Goal: Task Accomplishment & Management: Manage account settings

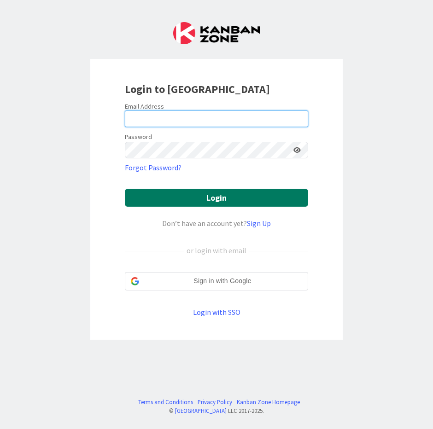
type input "[EMAIL_ADDRESS][DOMAIN_NAME]"
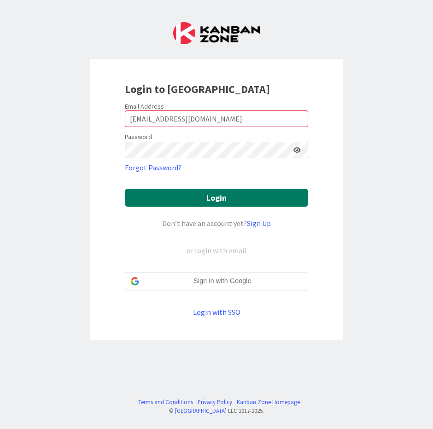
click at [205, 195] on button "Login" at bounding box center [216, 198] width 183 height 18
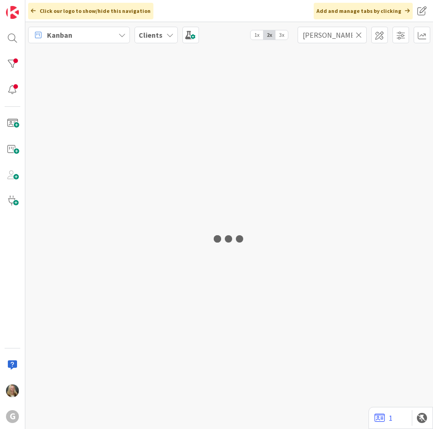
type input "[PERSON_NAME]"
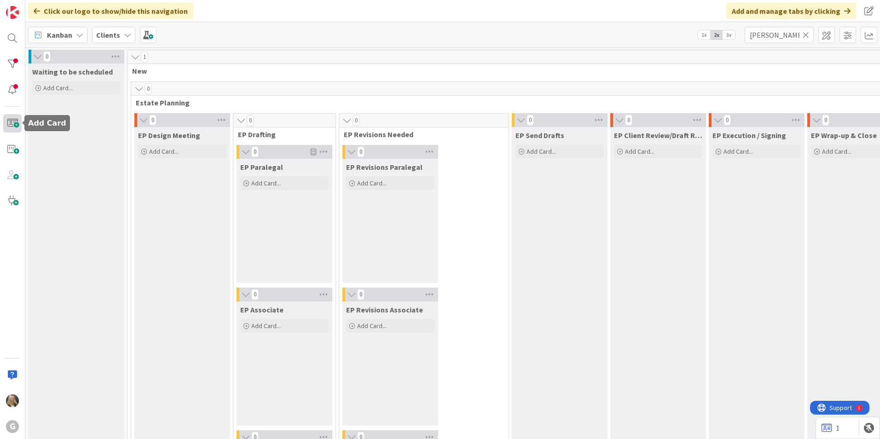
click at [21, 126] on span at bounding box center [12, 123] width 18 height 18
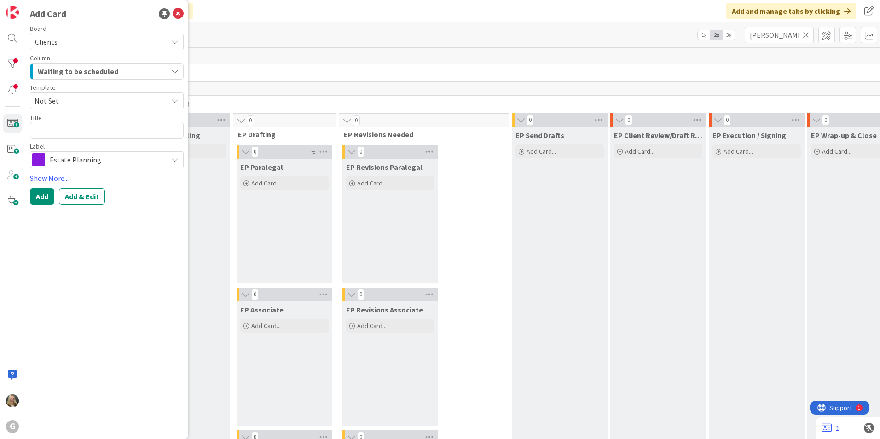
click at [225, 35] on div "Kanban Clients 1x 2x 3x [PERSON_NAME]" at bounding box center [452, 34] width 854 height 25
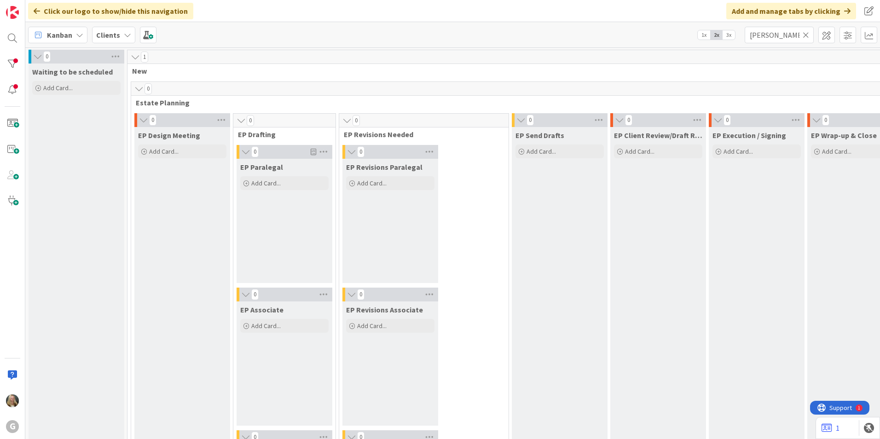
click at [124, 34] on icon at bounding box center [127, 34] width 7 height 7
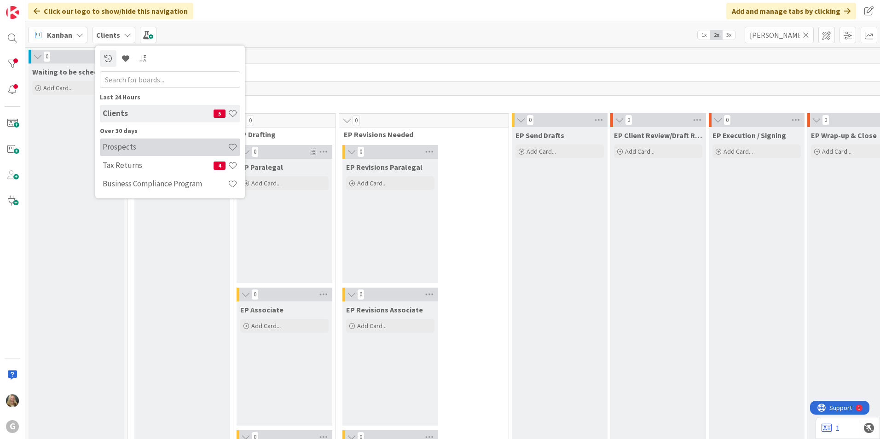
click at [131, 143] on h4 "Prospects" at bounding box center [165, 146] width 125 height 9
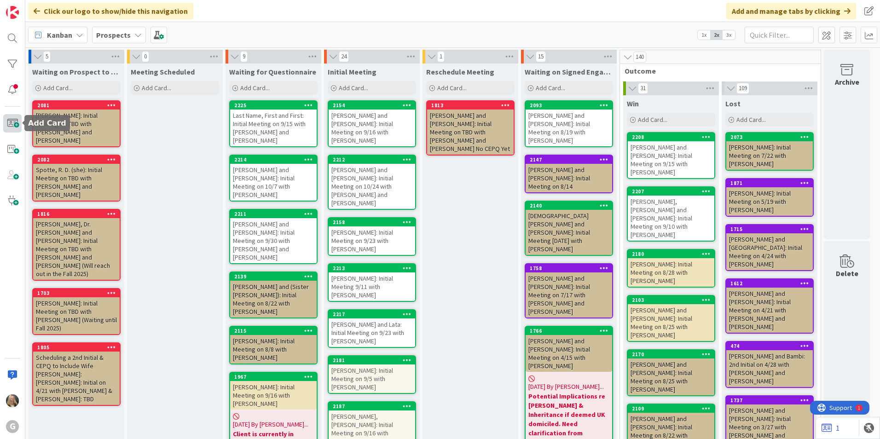
click at [18, 121] on span at bounding box center [12, 123] width 18 height 18
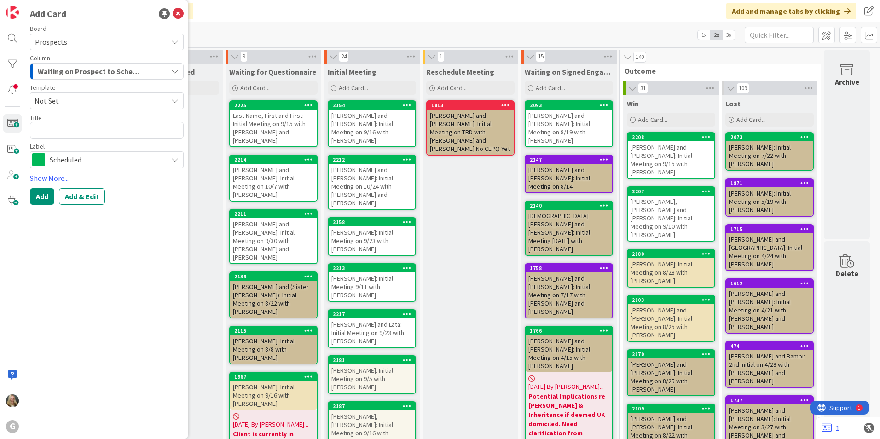
type textarea "x"
type textarea "P"
type textarea "x"
type textarea "Pu"
type textarea "x"
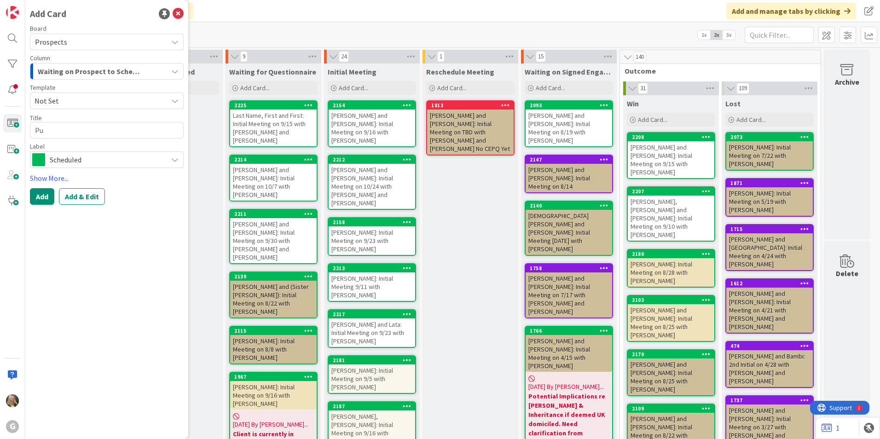
type textarea "Pul"
type textarea "x"
type textarea "Pulv"
type textarea "x"
type textarea "Pulve"
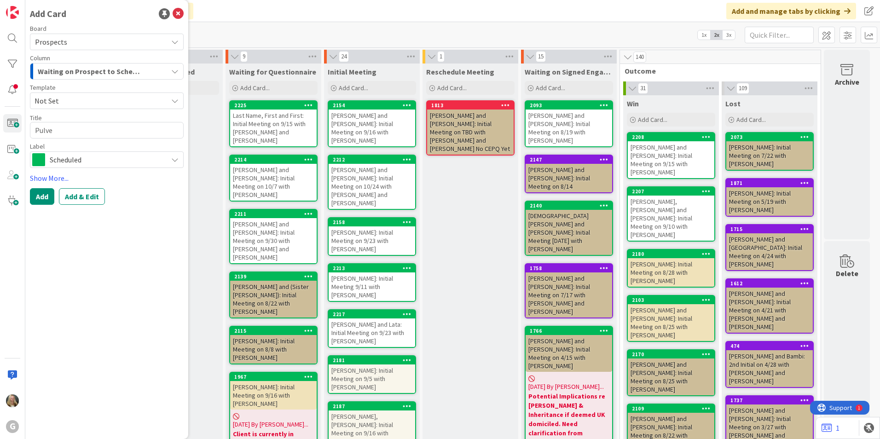
type textarea "x"
type textarea "[PERSON_NAME]"
type textarea "x"
type textarea "[PERSON_NAME],"
type textarea "x"
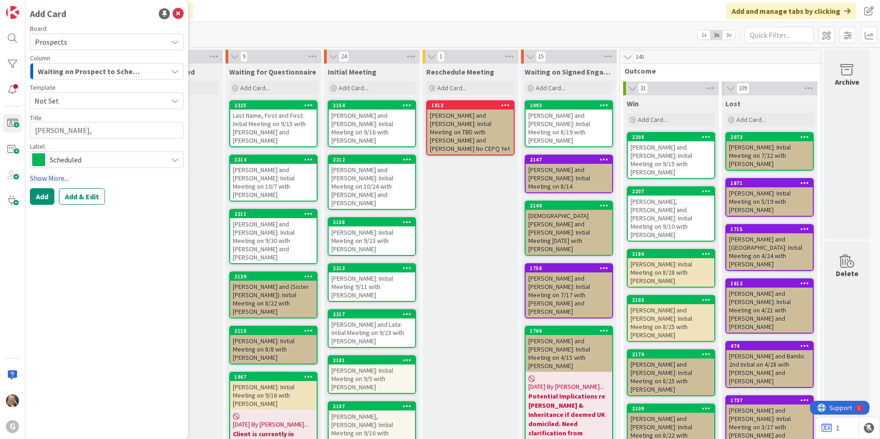
type textarea "[PERSON_NAME],"
type textarea "x"
type textarea "[PERSON_NAME], [GEOGRAPHIC_DATA]"
type textarea "x"
type textarea "[PERSON_NAME], Do"
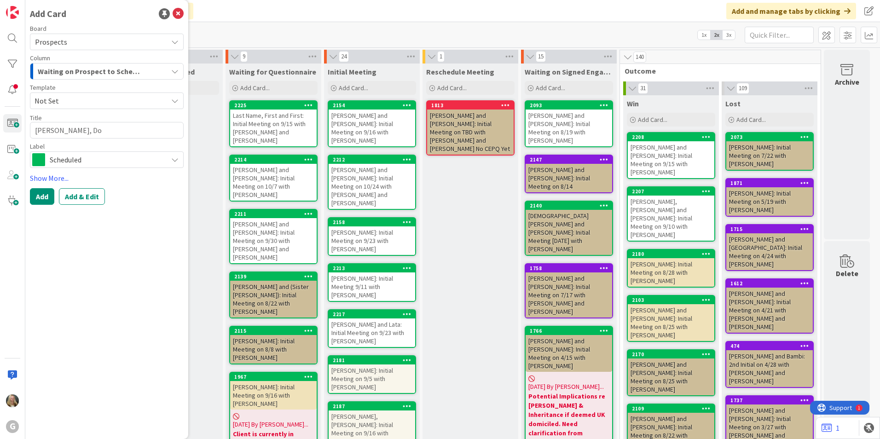
type textarea "x"
type textarea "[PERSON_NAME]"
type textarea "x"
type textarea "[PERSON_NAME]"
type textarea "x"
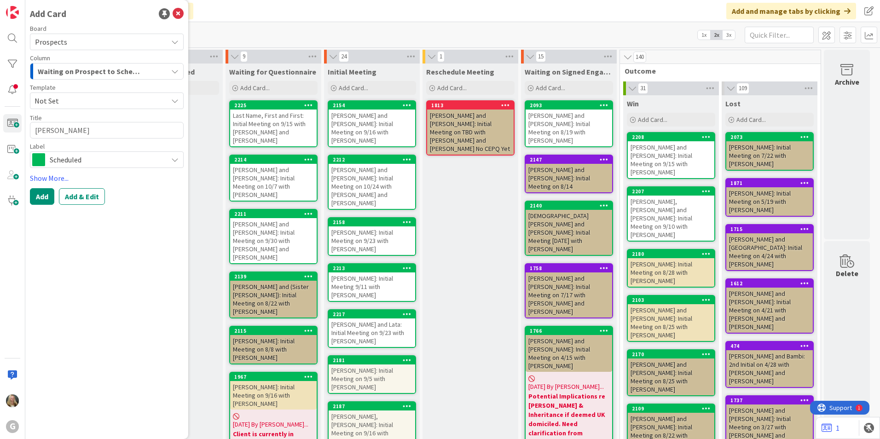
type textarea "[PERSON_NAME]"
type textarea "x"
type textarea "[PERSON_NAME]"
type textarea "x"
type textarea "[PERSON_NAME]"
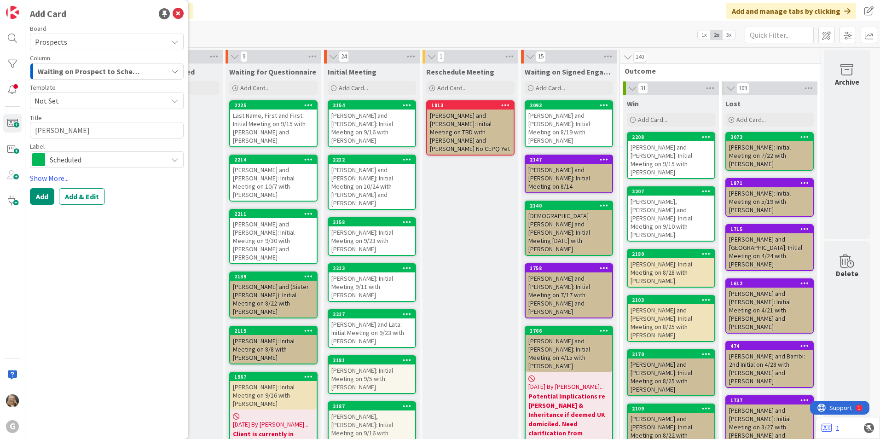
type textarea "x"
type textarea "[PERSON_NAME]"
type textarea "x"
type textarea "[PERSON_NAME] an"
type textarea "x"
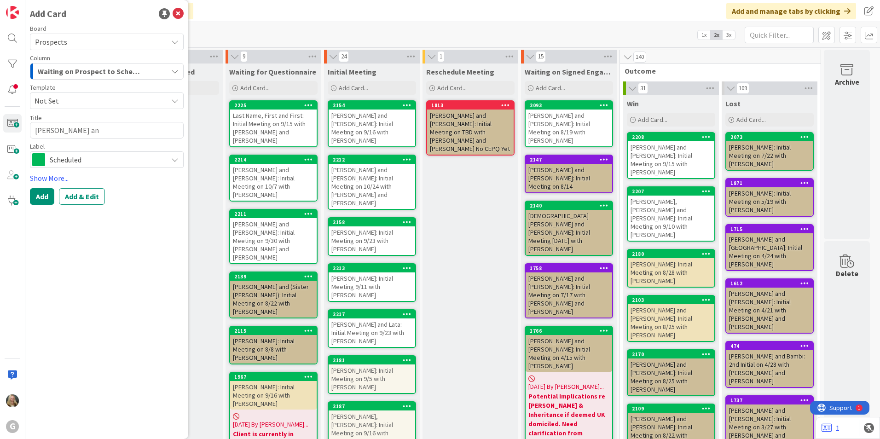
type textarea "[PERSON_NAME] and"
type textarea "x"
type textarea "[PERSON_NAME] and"
type textarea "x"
type textarea "[PERSON_NAME] and J"
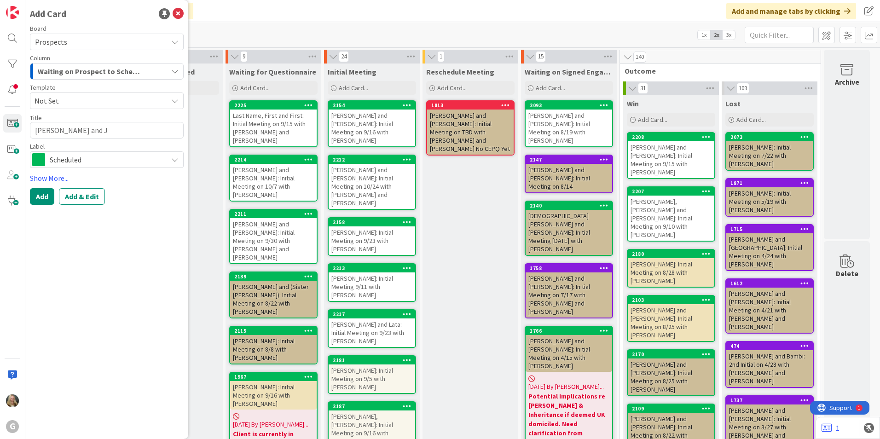
type textarea "x"
type textarea "[PERSON_NAME] and [PERSON_NAME]"
type textarea "x"
type textarea "[PERSON_NAME] and Jac"
type textarea "x"
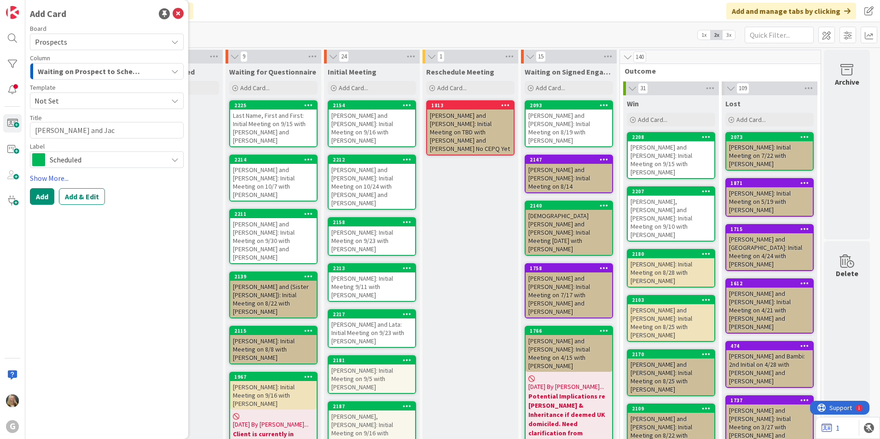
type textarea "[PERSON_NAME] and [PERSON_NAME]"
type textarea "x"
type textarea "[PERSON_NAME] and [PERSON_NAME]"
type textarea "x"
type textarea "[PERSON_NAME] and [PERSON_NAME]"
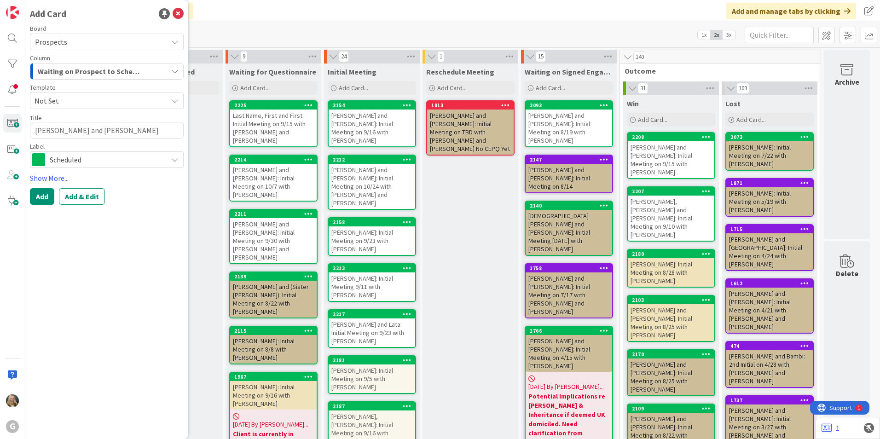
type textarea "x"
type textarea "[PERSON_NAME] and [PERSON_NAME]"
type textarea "x"
type textarea "[PERSON_NAME] and [PERSON_NAME]"
type textarea "x"
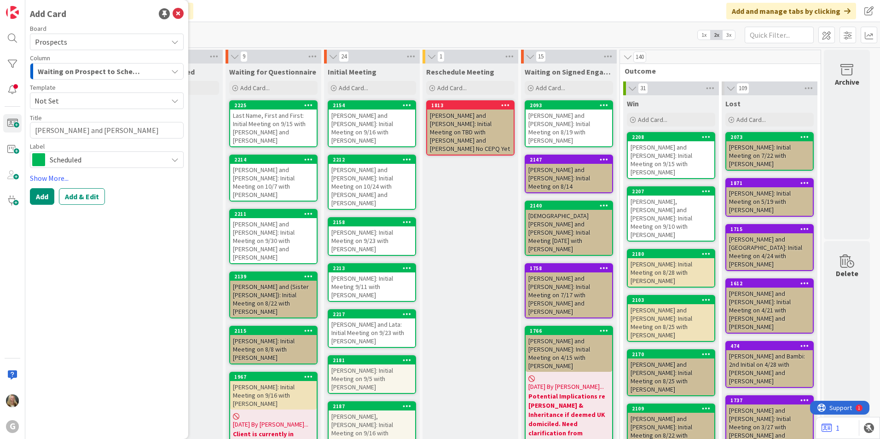
type textarea "[PERSON_NAME] and [PERSON_NAME]"
type textarea "x"
type textarea "[PERSON_NAME] and [PERSON_NAME]"
type textarea "x"
type textarea "[PERSON_NAME] and [PERSON_NAME]"
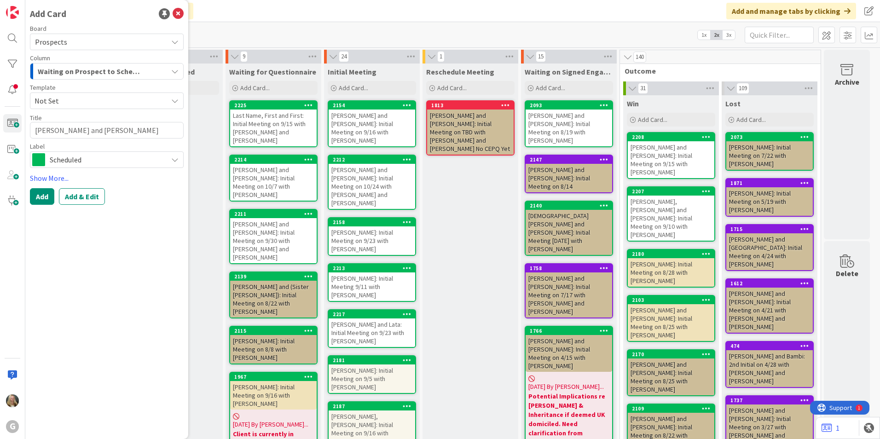
type textarea "x"
type textarea "[PERSON_NAME] and [PERSON_NAME]"
type textarea "x"
type textarea "[PERSON_NAME] and [PERSON_NAME]:"
type textarea "x"
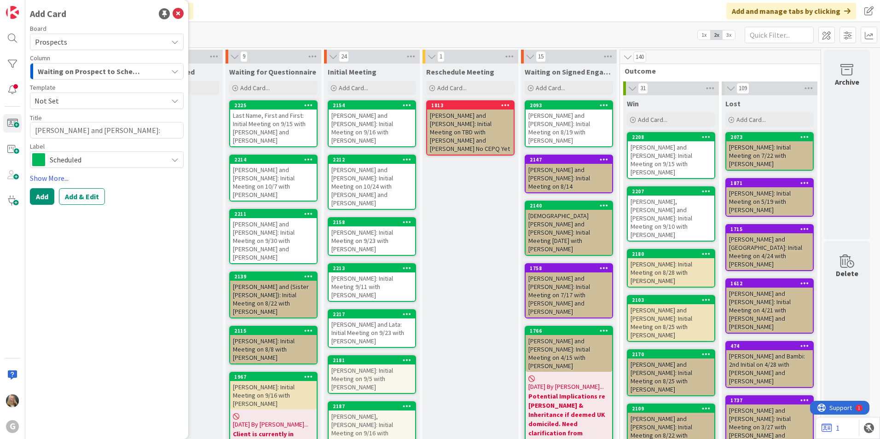
type textarea "[PERSON_NAME] and [PERSON_NAME]:"
type textarea "x"
type textarea "[PERSON_NAME] and [PERSON_NAME]: I"
type textarea "x"
type textarea "[PERSON_NAME] and [PERSON_NAME]: In"
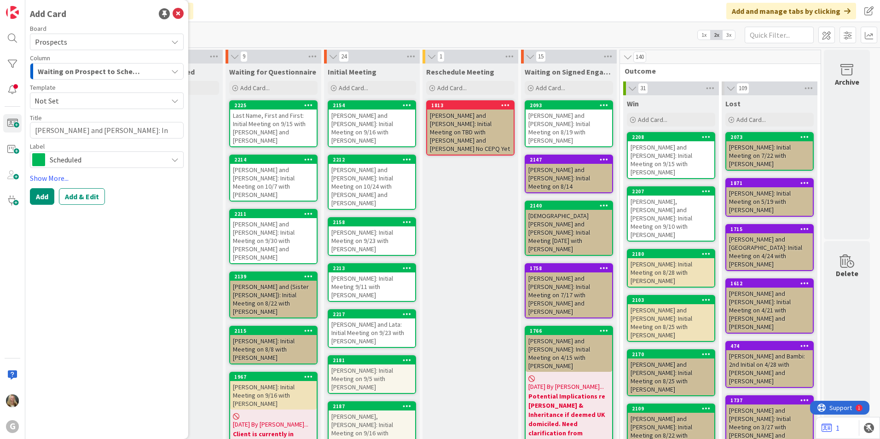
type textarea "x"
type textarea "[PERSON_NAME] and [PERSON_NAME]: Ini"
type textarea "x"
type textarea "[PERSON_NAME] and [PERSON_NAME]: Init"
type textarea "x"
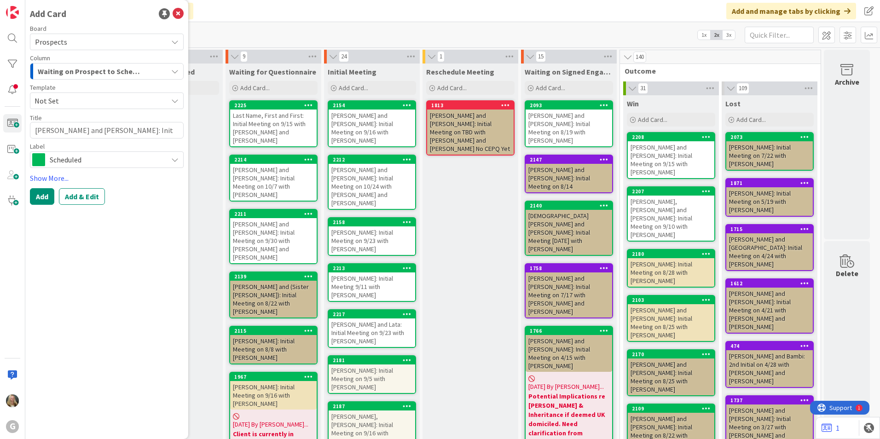
type textarea "[PERSON_NAME] and [PERSON_NAME]: Initi"
type textarea "x"
type textarea "[PERSON_NAME] and [PERSON_NAME]: Initia"
type textarea "x"
type textarea "[PERSON_NAME] and [PERSON_NAME]: Initial"
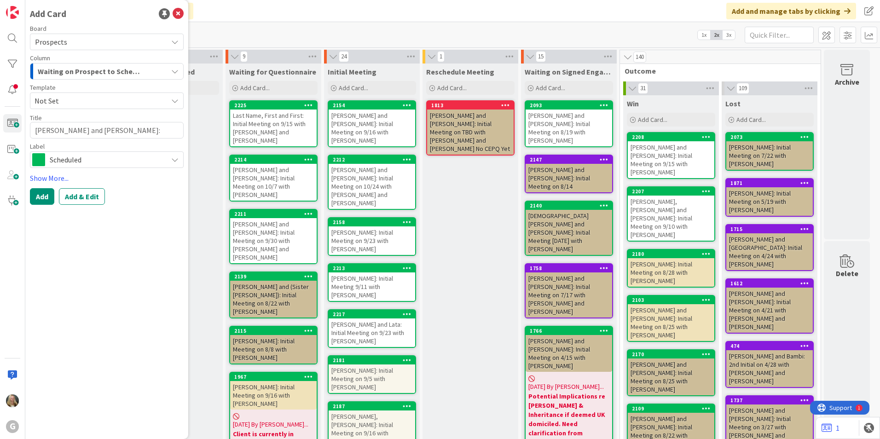
type textarea "x"
type textarea "[PERSON_NAME] and [PERSON_NAME]: Initial"
type textarea "x"
type textarea "[PERSON_NAME] and [PERSON_NAME]: Initial M"
type textarea "x"
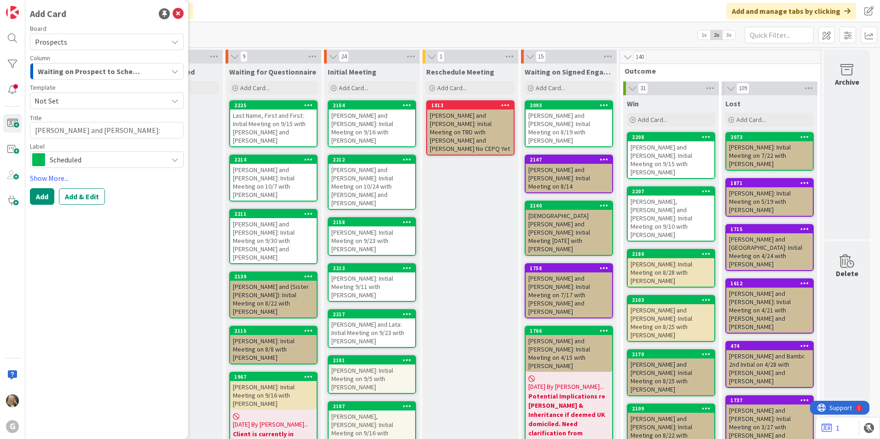
type textarea "[PERSON_NAME] and [PERSON_NAME]: Initial Me"
type textarea "x"
type textarea "[PERSON_NAME] and [PERSON_NAME]: Initial Mee"
type textarea "x"
type textarea "[PERSON_NAME] and [PERSON_NAME]: Initial Meet"
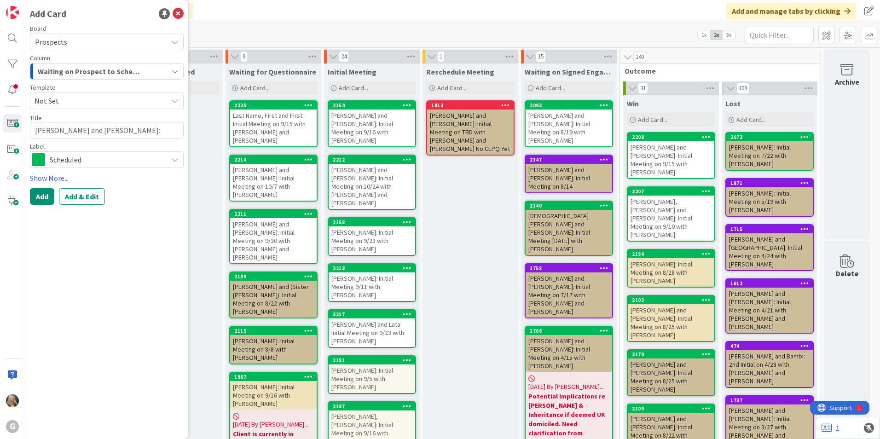
type textarea "x"
type textarea "[PERSON_NAME] and [PERSON_NAME]: Initial Meeti"
type textarea "x"
type textarea "[PERSON_NAME] and [PERSON_NAME]: Initial Meetin"
type textarea "x"
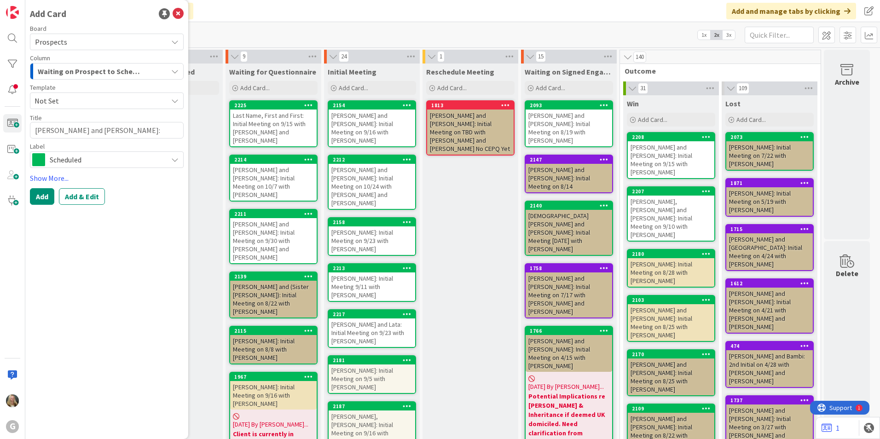
type textarea "[PERSON_NAME] and [PERSON_NAME]: Initial Meeting"
type textarea "x"
type textarea "[PERSON_NAME] and [PERSON_NAME]: Initial Meeting"
type textarea "x"
type textarea "[PERSON_NAME] and [PERSON_NAME]: Initial Meeting w"
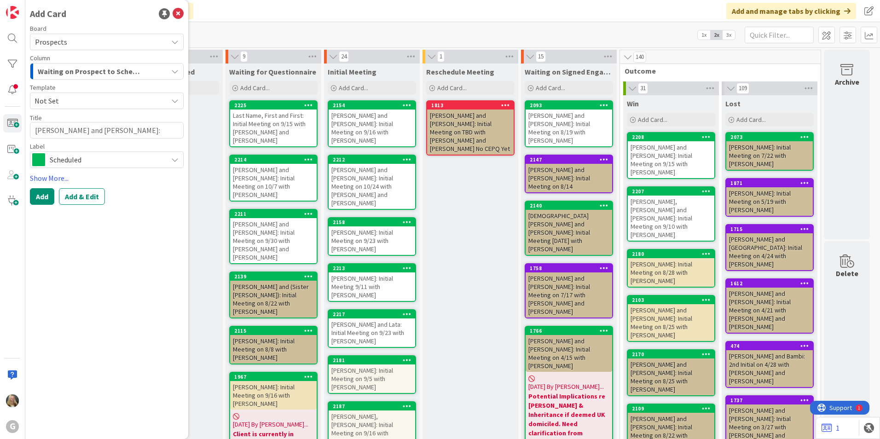
type textarea "x"
type textarea "[PERSON_NAME] and [PERSON_NAME]: Initial Meeting wi"
type textarea "x"
type textarea "[PERSON_NAME] and [PERSON_NAME]: Initial Meeting wit"
type textarea "x"
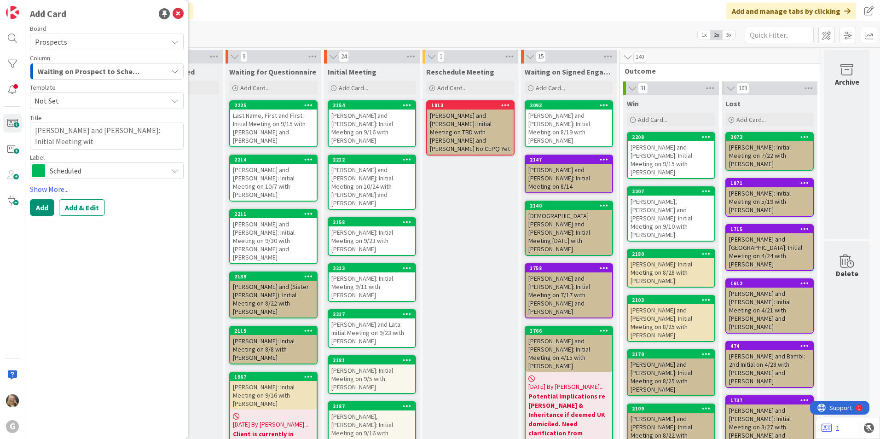
type textarea "[PERSON_NAME] and [PERSON_NAME]: Initial Meeting with"
type textarea "x"
type textarea "[PERSON_NAME] and [PERSON_NAME]: Initial Meeting with"
type textarea "x"
type textarea "[PERSON_NAME] and [PERSON_NAME]: Initial Meeting with J"
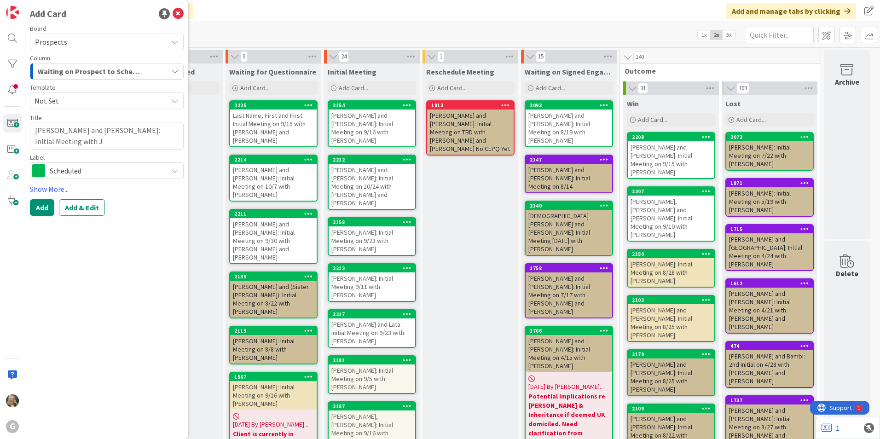
type textarea "x"
type textarea "[PERSON_NAME] and [PERSON_NAME]: Initial Meeting with [PERSON_NAME]"
type textarea "x"
type textarea "[PERSON_NAME] and [PERSON_NAME]: Initial Meeting with [PERSON_NAME]"
type textarea "x"
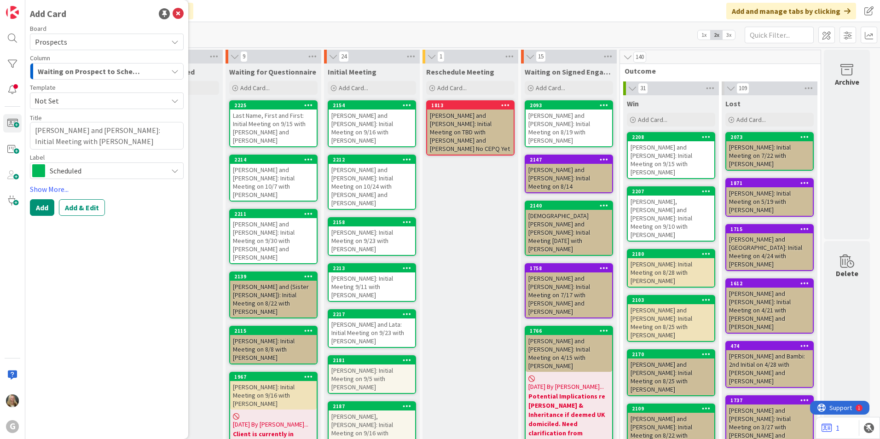
type textarea "[PERSON_NAME] and [PERSON_NAME]: Initial Meeting with [PERSON_NAME]"
type textarea "x"
type textarea "[PERSON_NAME] and [PERSON_NAME]: Initial Meeting with [PERSON_NAME]"
type textarea "x"
type textarea "[PERSON_NAME] and [PERSON_NAME]: Initial Meeting with [PERSON_NAME]"
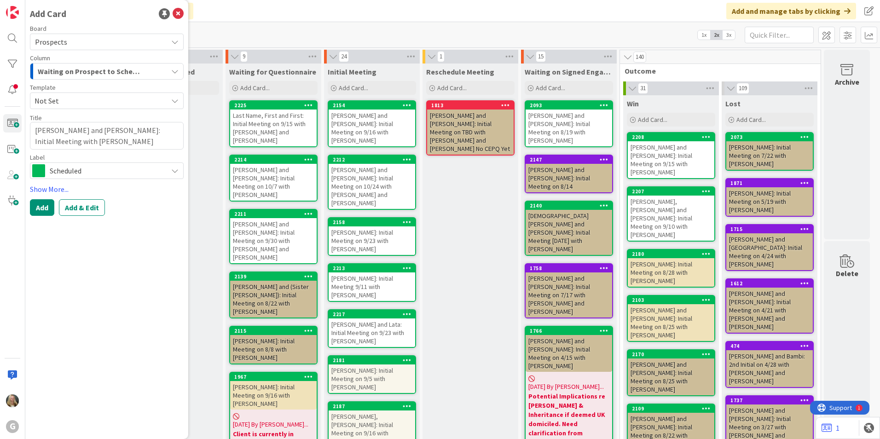
type textarea "x"
type textarea "[PERSON_NAME] and [PERSON_NAME]: Initial Meeting with [PERSON_NAME] TB"
type textarea "x"
type textarea "[PERSON_NAME] and [PERSON_NAME]: Initial Meeting with [PERSON_NAME]"
click at [95, 171] on span "Scheduled" at bounding box center [106, 170] width 113 height 13
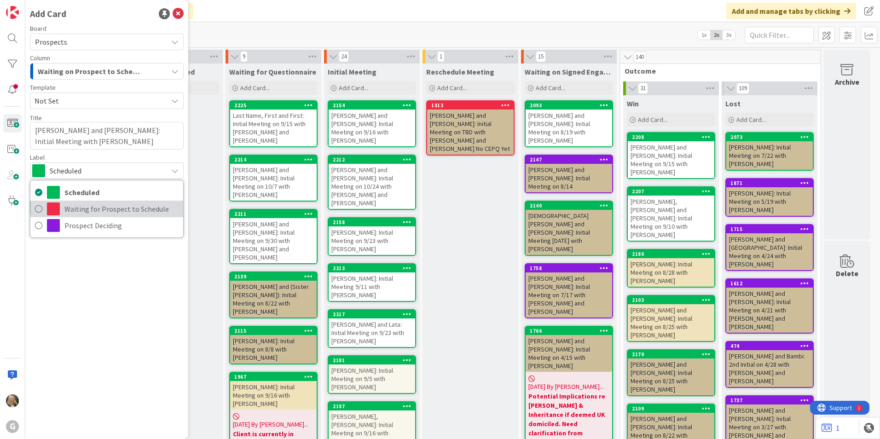
click at [92, 206] on span "Waiting for Prospect to Schedule" at bounding box center [121, 209] width 114 height 14
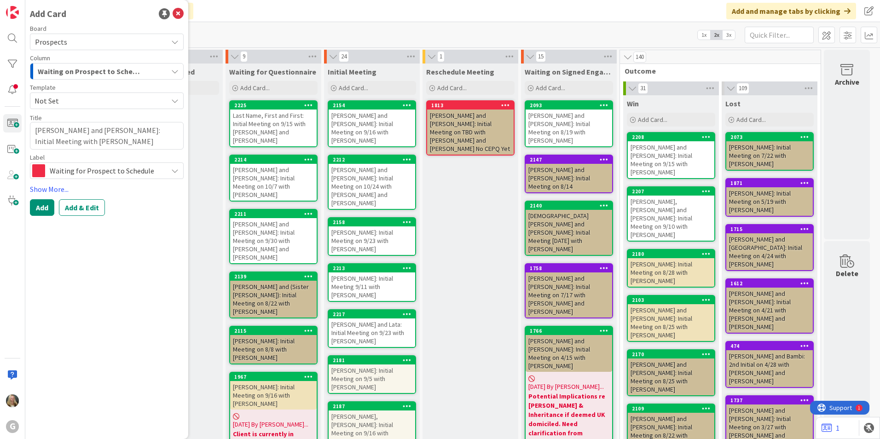
click at [86, 71] on span "Waiting on Prospect to Schedule" at bounding box center [91, 71] width 106 height 12
type textarea "x"
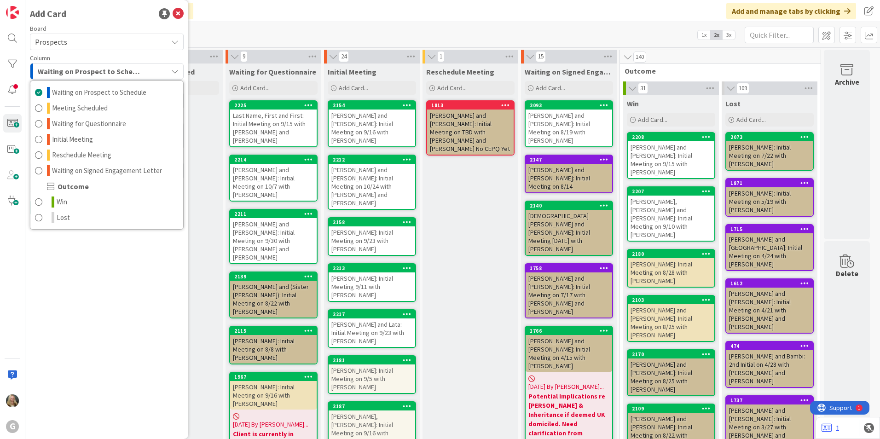
click at [82, 238] on div "Add Card Board Prospects Column Waiting on Prospect to Schedule Waiting on Pros…" at bounding box center [106, 219] width 163 height 439
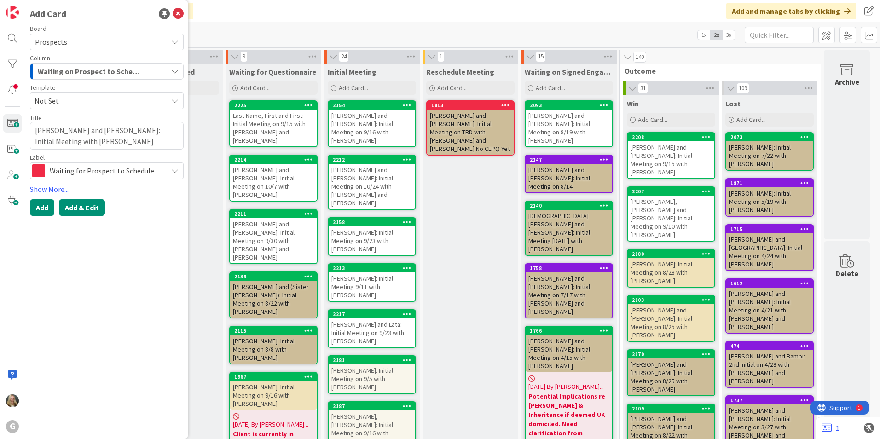
click at [81, 208] on button "Add & Edit" at bounding box center [82, 207] width 46 height 17
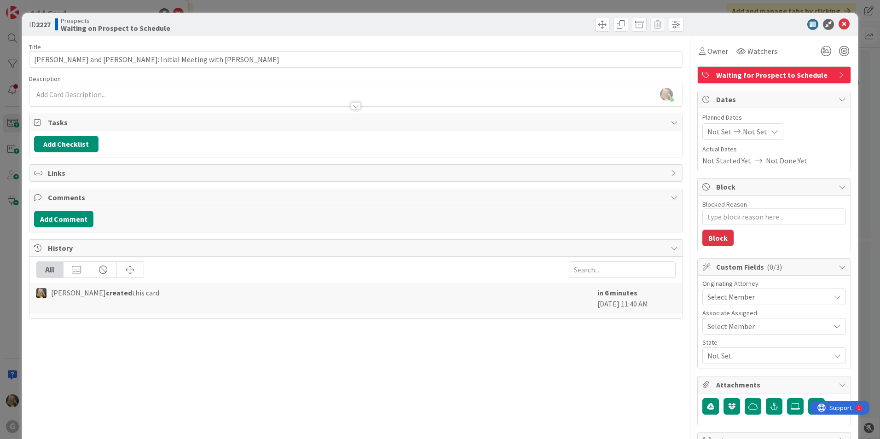
click at [432, 295] on span "Select Member" at bounding box center [730, 296] width 47 height 11
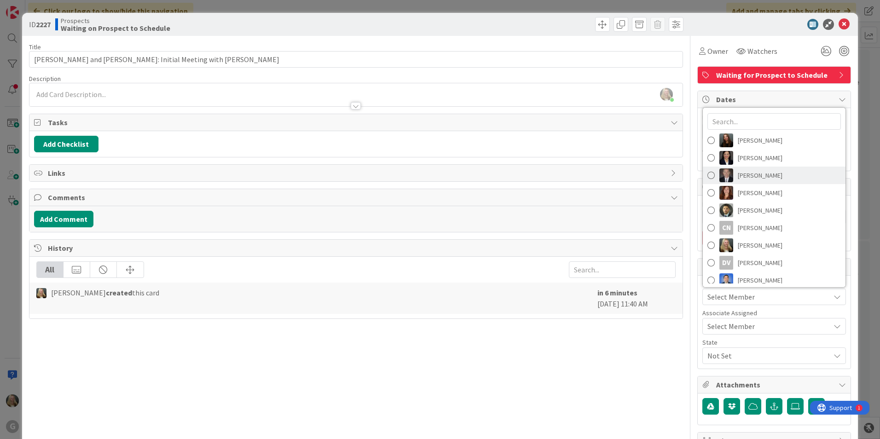
click at [432, 180] on span "[PERSON_NAME]" at bounding box center [760, 175] width 45 height 14
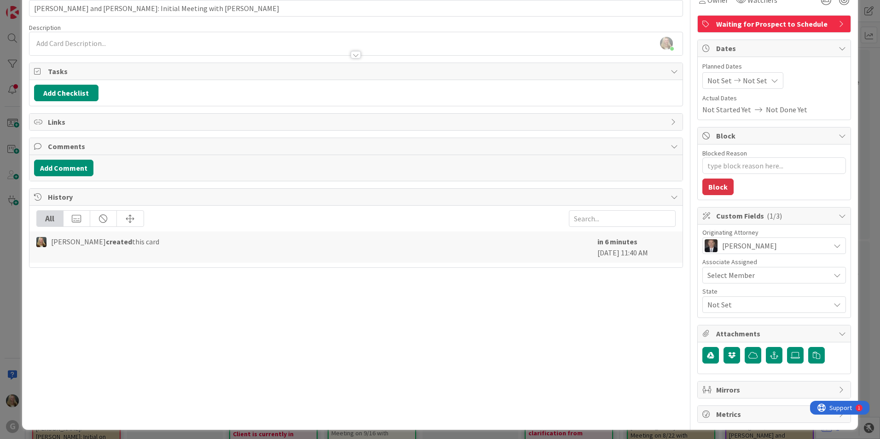
scroll to position [55, 0]
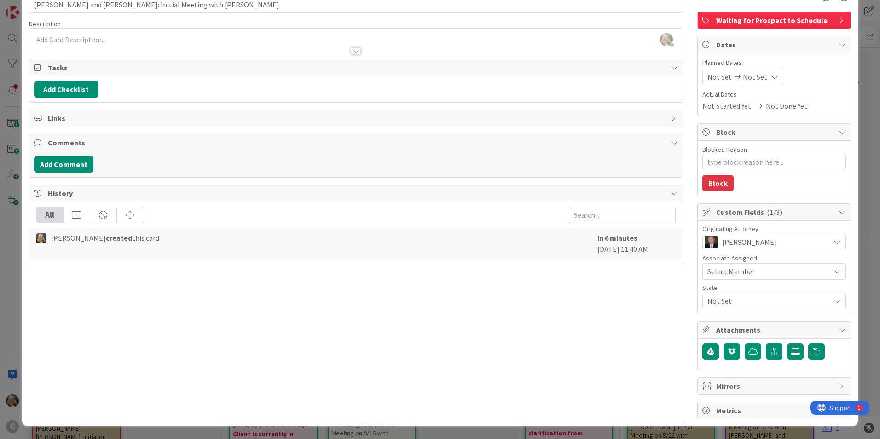
click at [432, 269] on span "Select Member" at bounding box center [730, 271] width 47 height 11
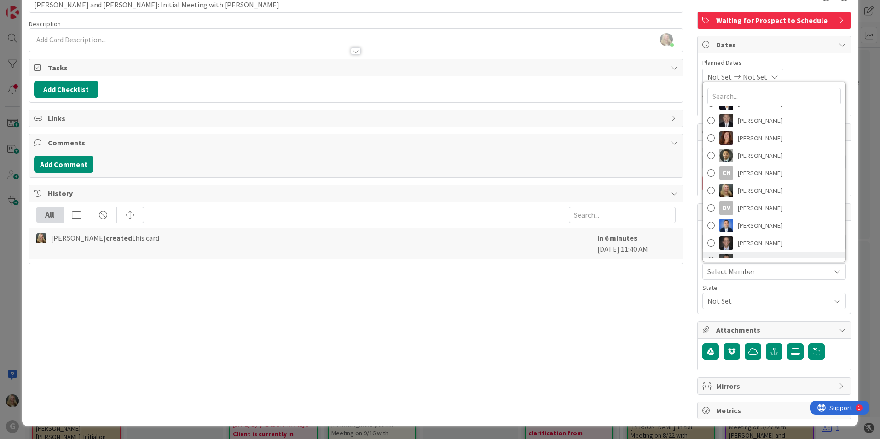
scroll to position [46, 0]
click at [432, 226] on span "[PERSON_NAME]" at bounding box center [760, 226] width 45 height 14
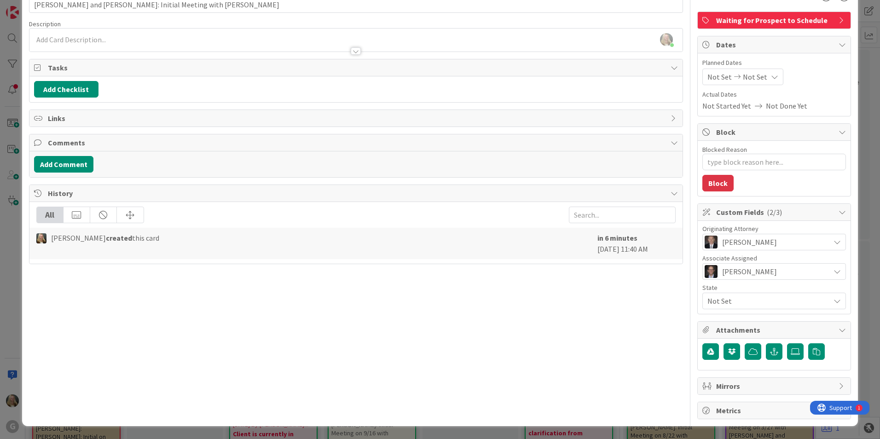
click at [432, 295] on span "Not Set" at bounding box center [768, 300] width 122 height 11
click at [432, 338] on icon at bounding box center [707, 339] width 7 height 14
click at [43, 92] on button "Add Checklist" at bounding box center [66, 89] width 64 height 17
click at [69, 168] on link "Load template" at bounding box center [62, 171] width 47 height 9
click at [80, 173] on div "Open Matter in Practice Panther" at bounding box center [110, 175] width 152 height 17
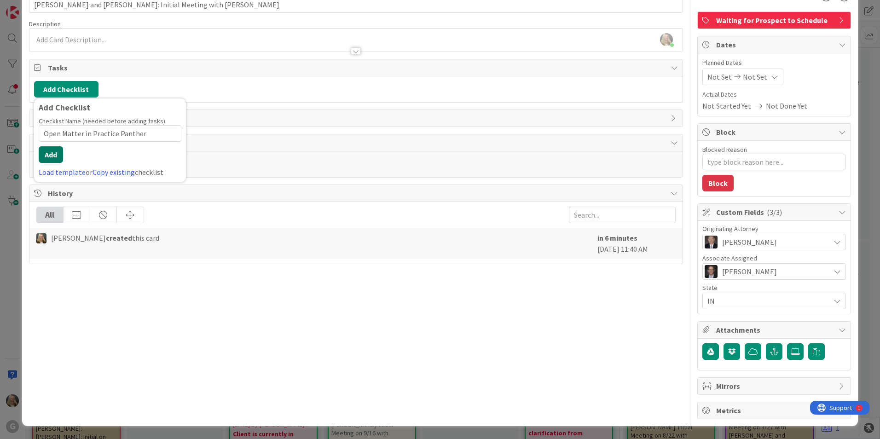
click at [44, 154] on button "Add" at bounding box center [51, 154] width 24 height 17
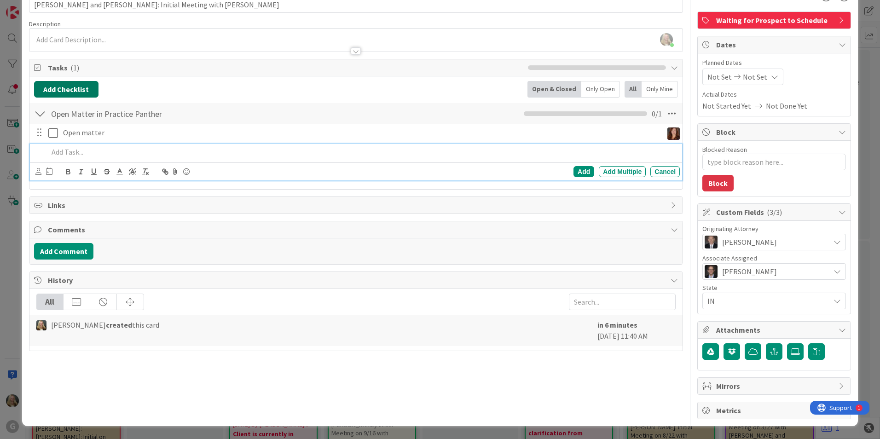
click at [55, 90] on button "Add Checklist" at bounding box center [66, 89] width 64 height 17
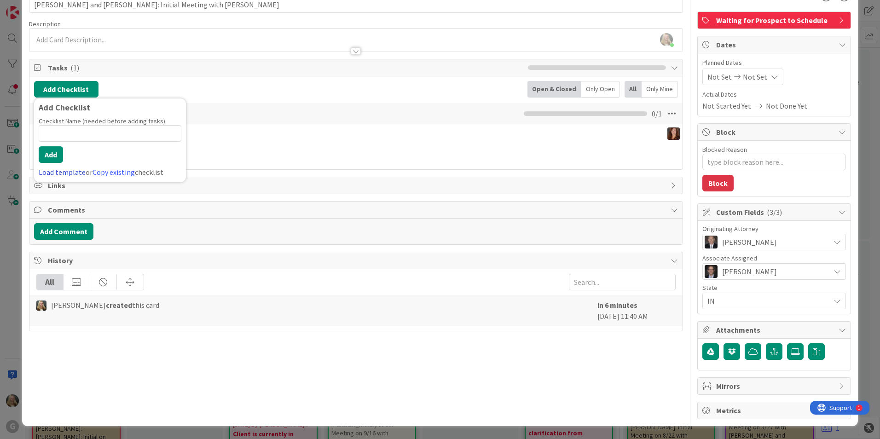
click at [57, 175] on link "Load template" at bounding box center [62, 171] width 47 height 9
click at [61, 163] on div "Initial Meeting Legal Assistant" at bounding box center [110, 159] width 152 height 17
click at [64, 91] on button "Add Checklist" at bounding box center [66, 89] width 64 height 17
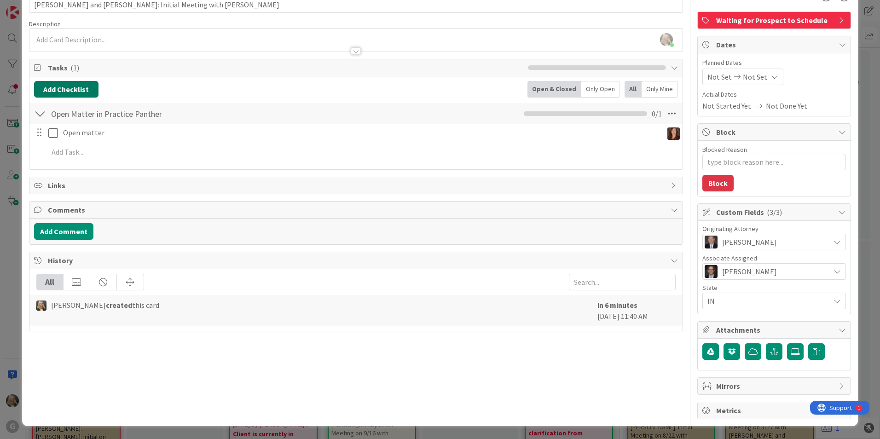
click at [63, 92] on button "Add Checklist" at bounding box center [66, 89] width 64 height 17
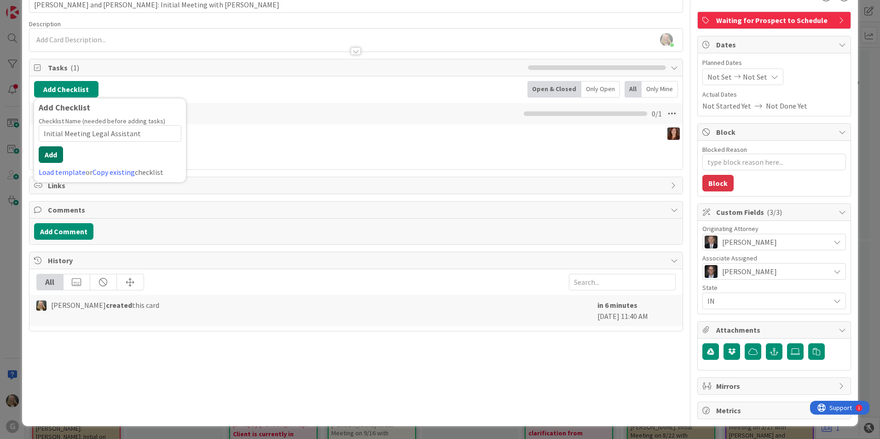
click at [56, 149] on button "Add" at bounding box center [51, 154] width 24 height 17
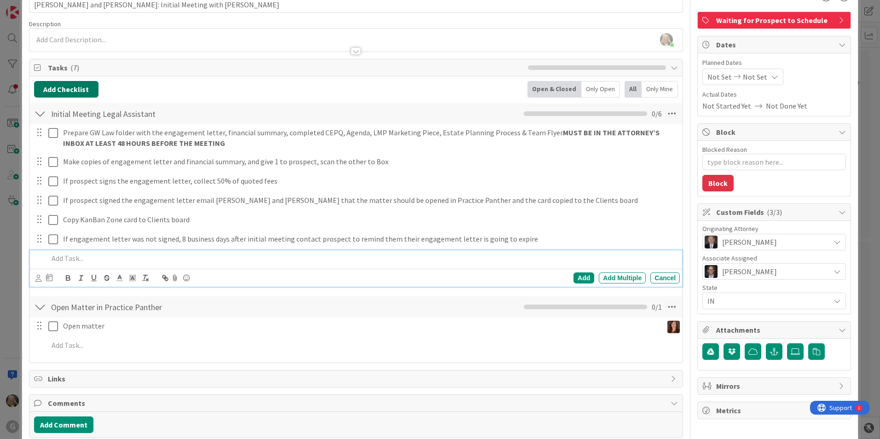
click at [70, 92] on button "Add Checklist" at bounding box center [66, 89] width 64 height 17
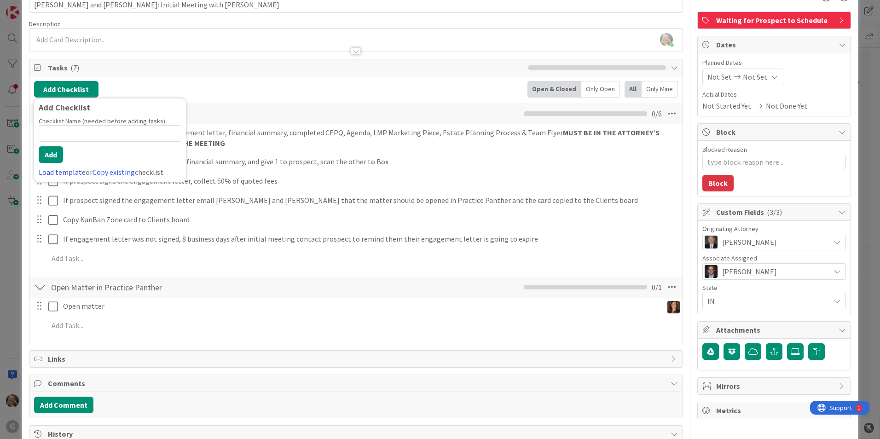
click at [49, 174] on link "Load template" at bounding box center [62, 171] width 47 height 9
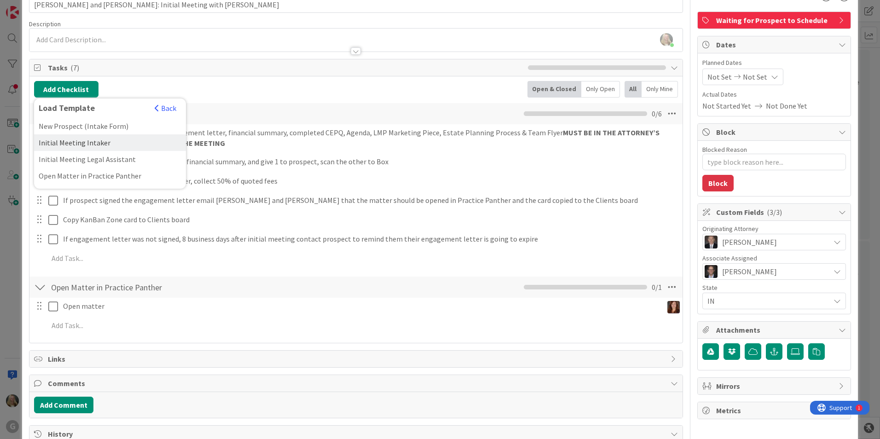
click at [62, 144] on div "Initial Meeting Intaker" at bounding box center [110, 142] width 152 height 17
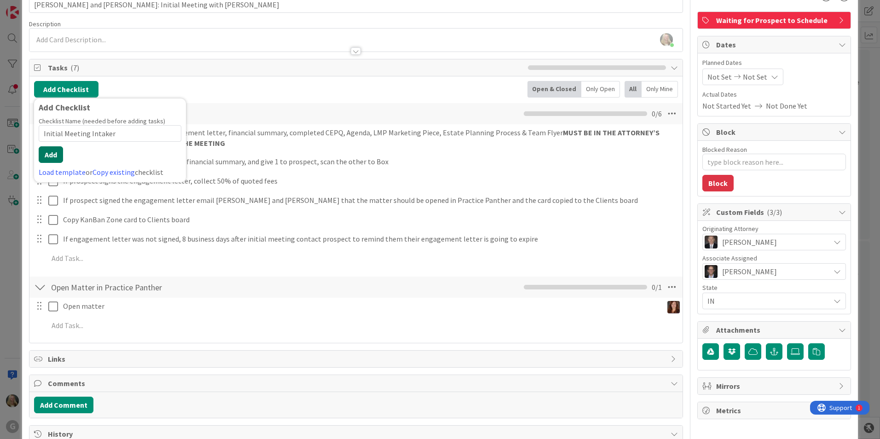
click at [51, 151] on button "Add" at bounding box center [51, 154] width 24 height 17
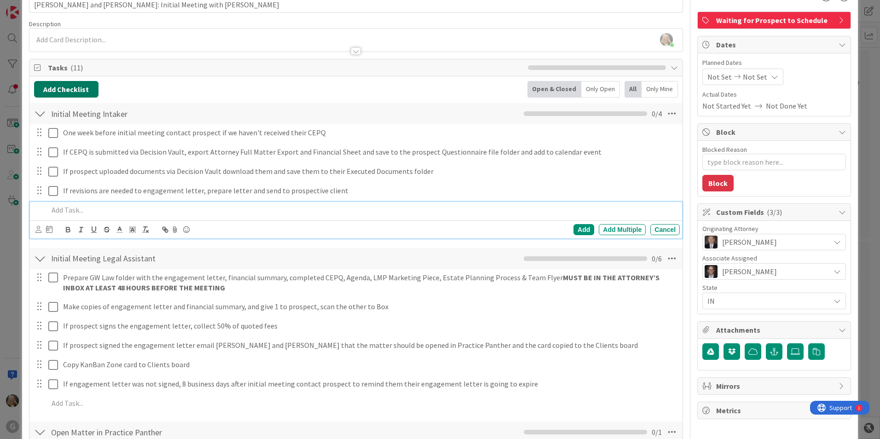
click at [64, 92] on button "Add Checklist" at bounding box center [66, 89] width 64 height 17
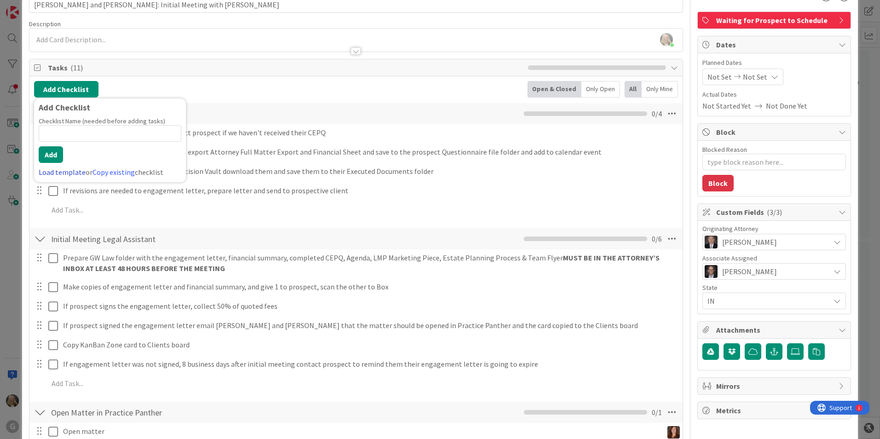
click at [53, 170] on link "Load template" at bounding box center [62, 171] width 47 height 9
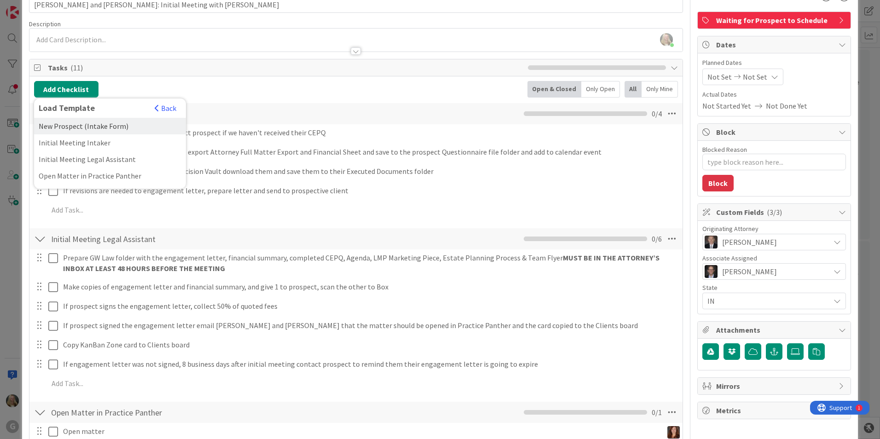
click at [73, 124] on div "New Prospect (Intake Form)" at bounding box center [110, 126] width 152 height 17
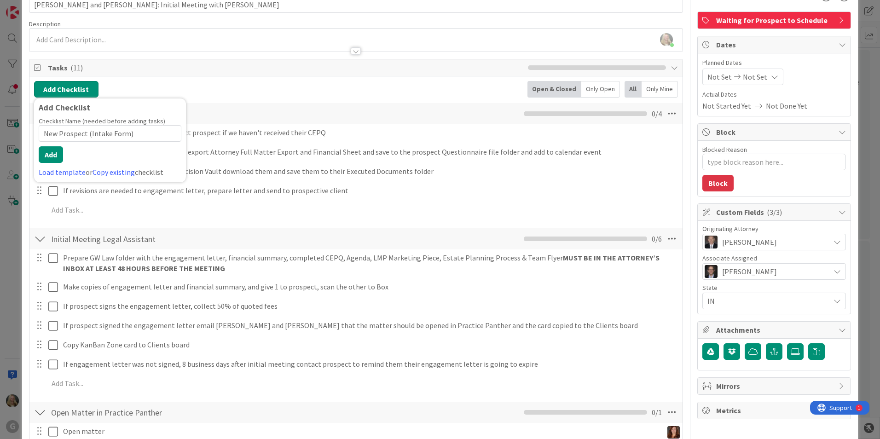
click at [63, 90] on button "Add Checklist" at bounding box center [66, 89] width 64 height 17
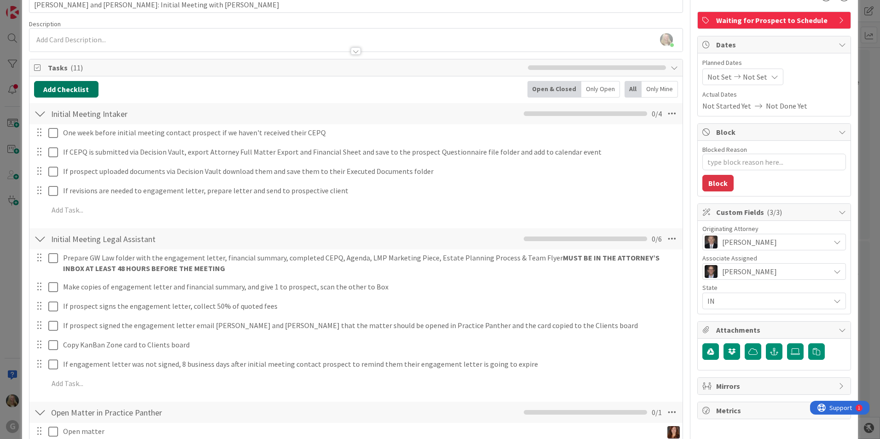
click at [74, 87] on button "Add Checklist" at bounding box center [66, 89] width 64 height 17
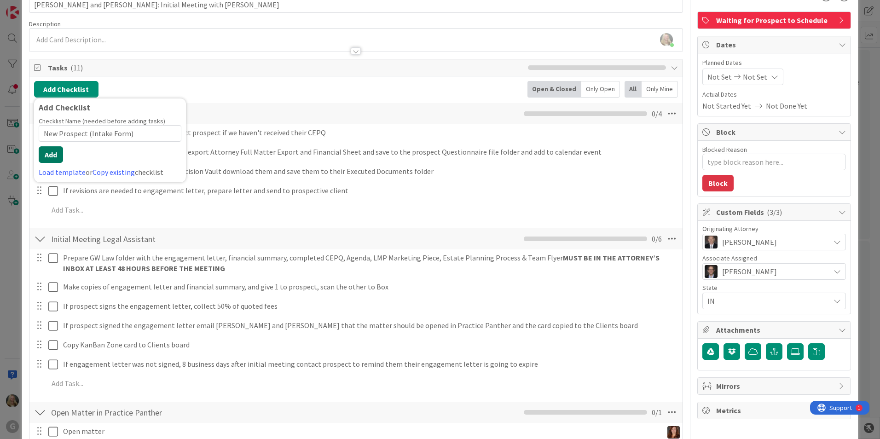
click at [55, 156] on button "Add" at bounding box center [51, 154] width 24 height 17
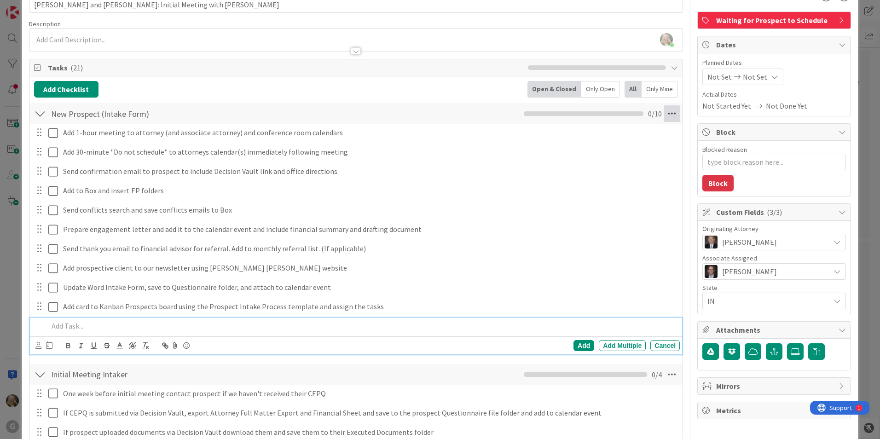
click at [432, 114] on icon at bounding box center [671, 113] width 17 height 17
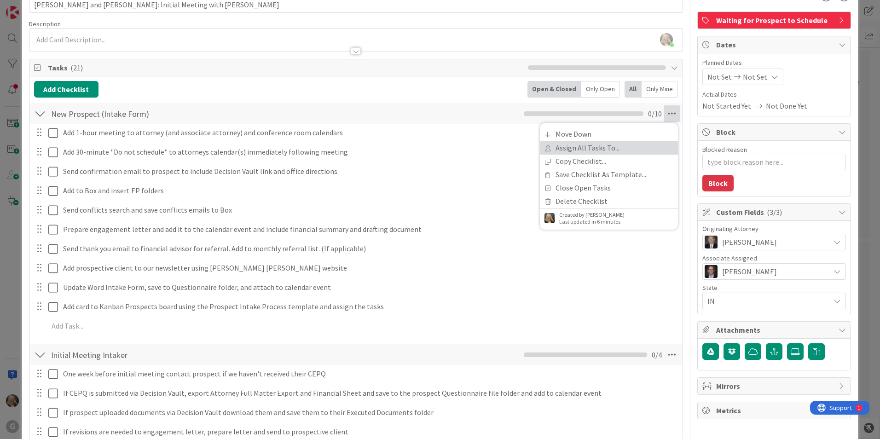
click at [432, 150] on link "Assign All Tasks To..." at bounding box center [609, 147] width 138 height 13
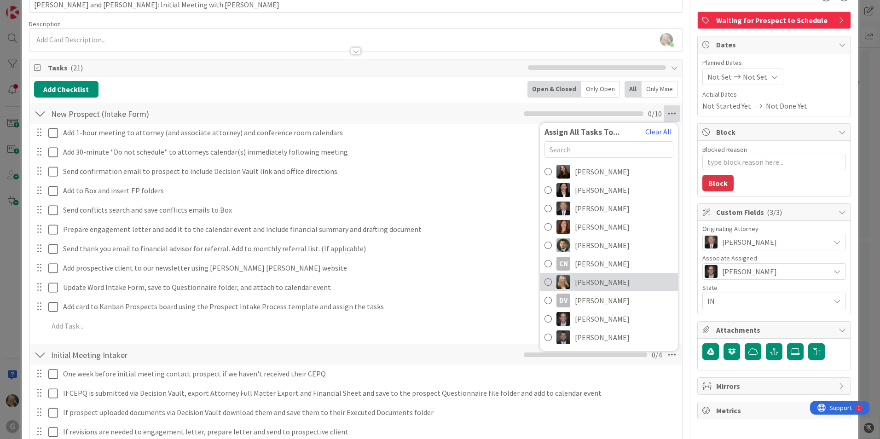
click at [432, 285] on span "[PERSON_NAME]" at bounding box center [602, 282] width 55 height 11
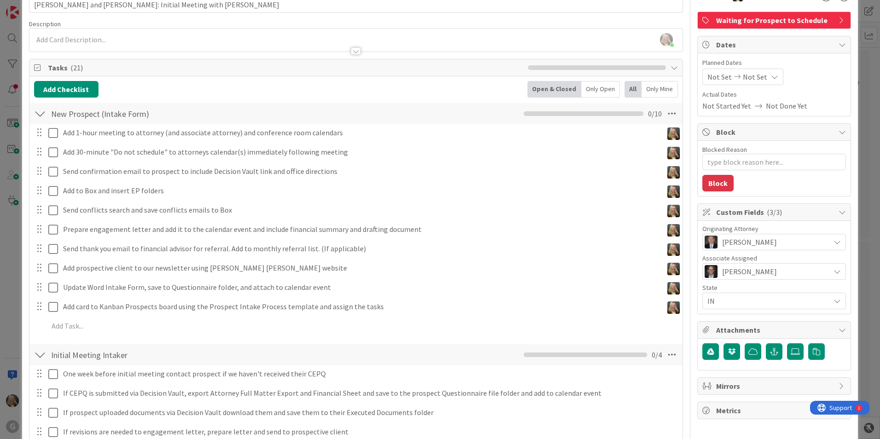
scroll to position [193, 0]
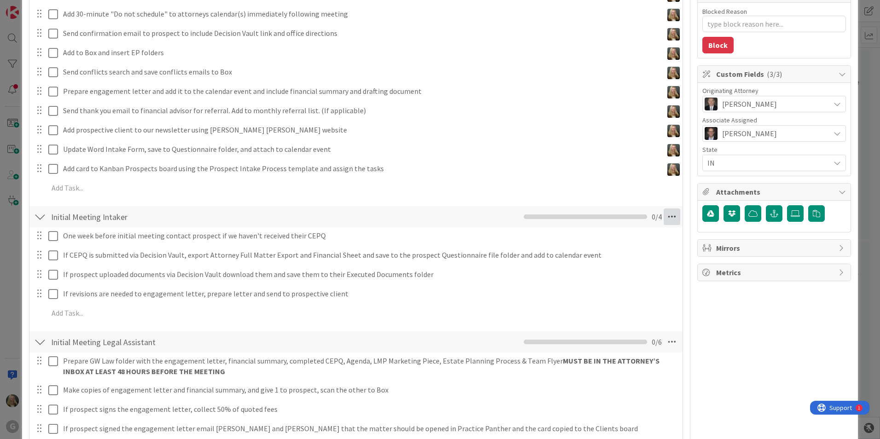
click at [432, 217] on icon at bounding box center [671, 216] width 17 height 17
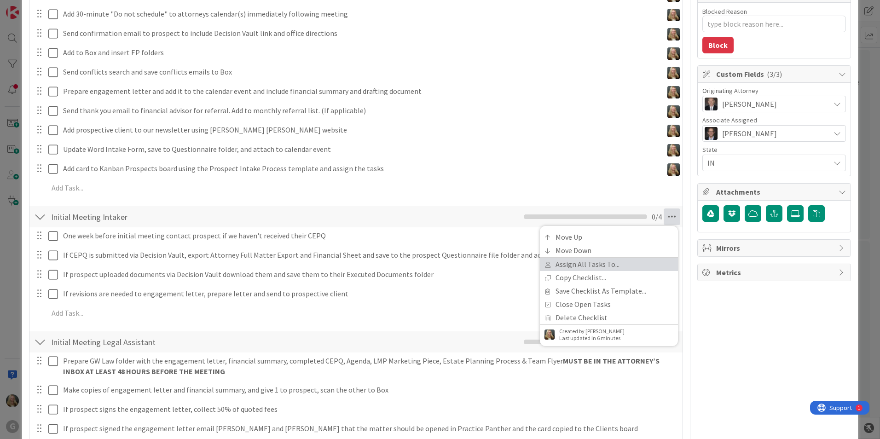
click at [432, 266] on link "Assign All Tasks To..." at bounding box center [609, 264] width 138 height 13
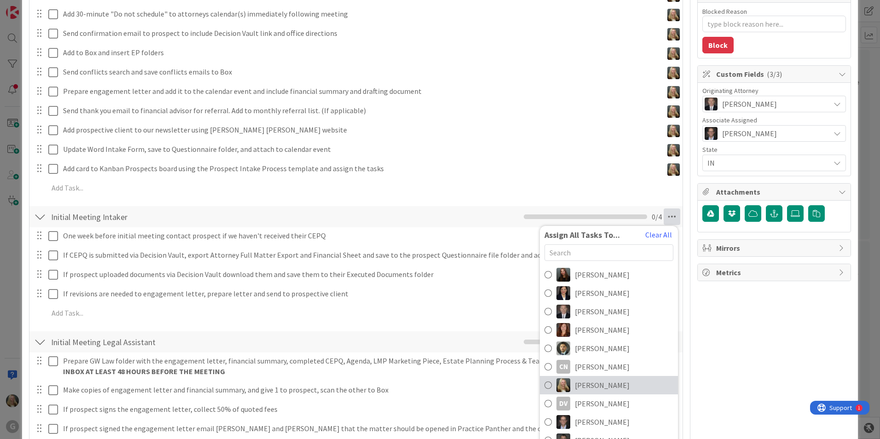
click at [432, 384] on span "[PERSON_NAME]" at bounding box center [602, 385] width 55 height 11
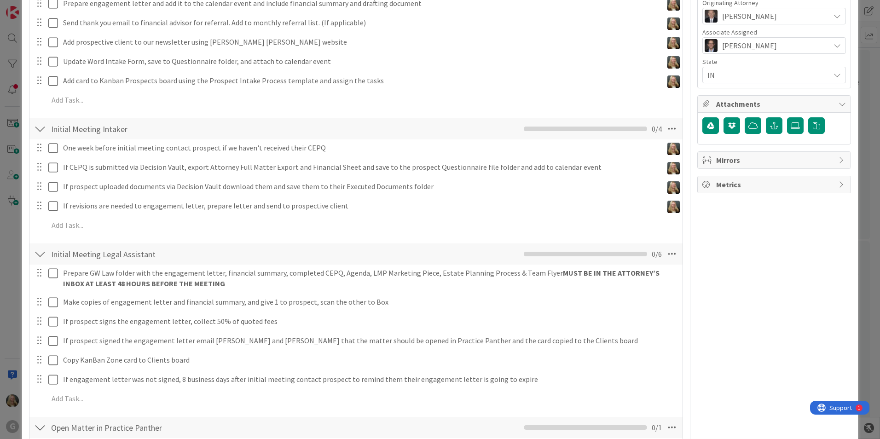
scroll to position [331, 0]
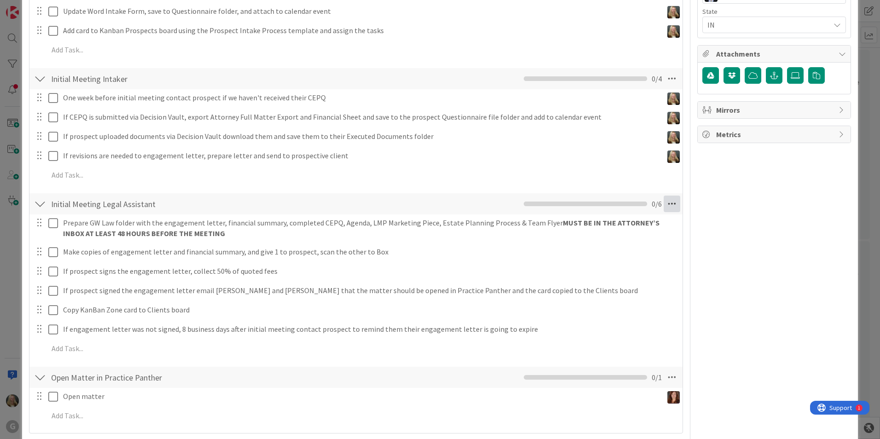
click at [432, 207] on icon at bounding box center [671, 204] width 17 height 17
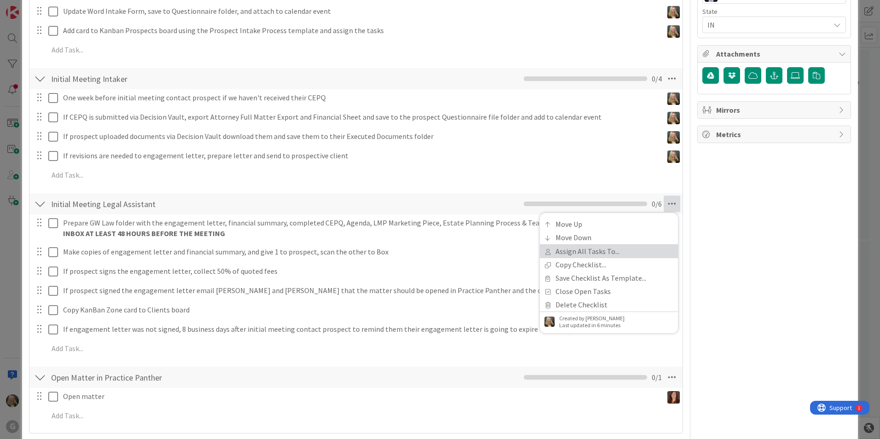
click at [432, 247] on link "Assign All Tasks To..." at bounding box center [609, 251] width 138 height 13
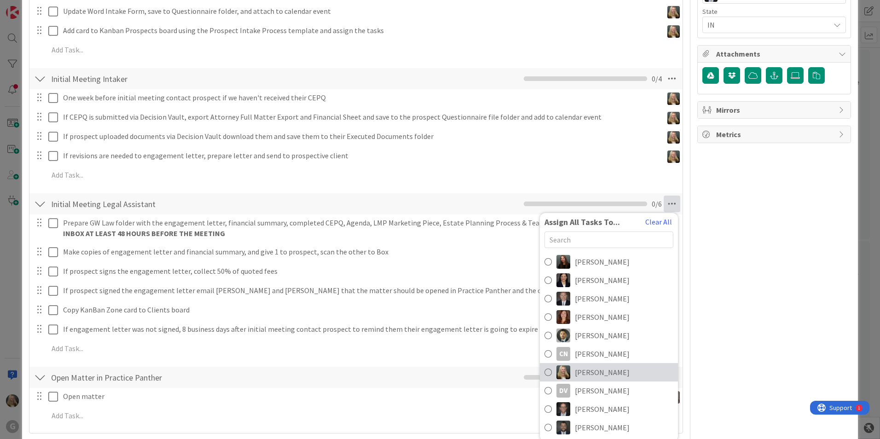
click at [432, 375] on span "[PERSON_NAME]" at bounding box center [602, 372] width 55 height 11
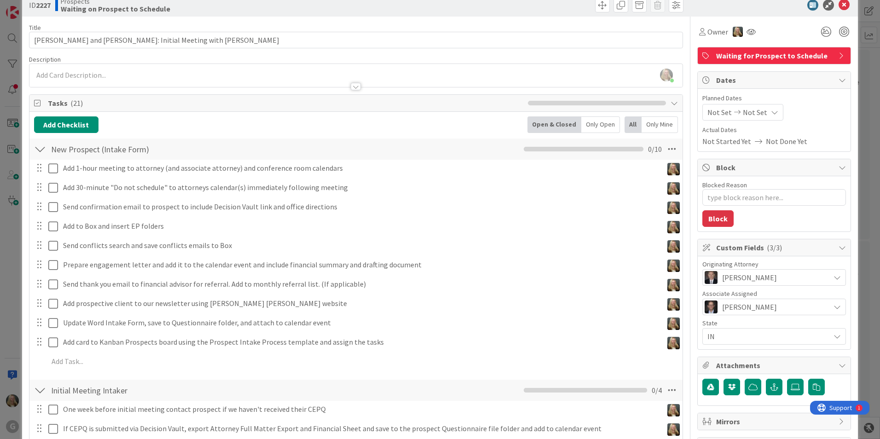
scroll to position [9, 0]
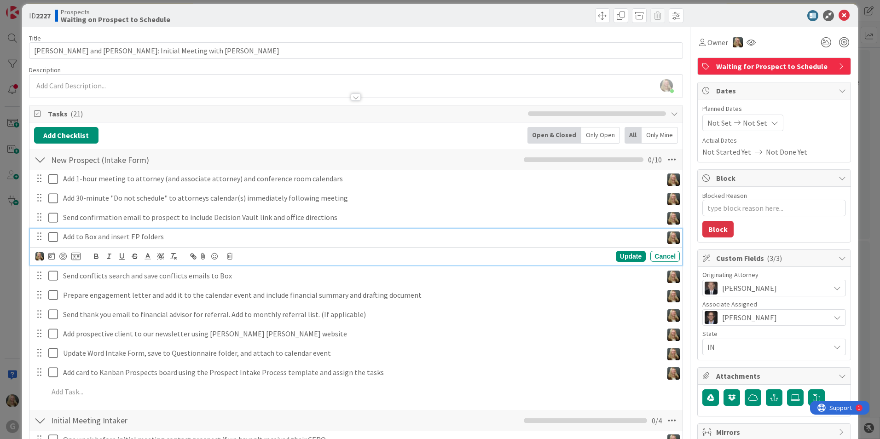
click at [54, 235] on icon at bounding box center [53, 236] width 10 height 11
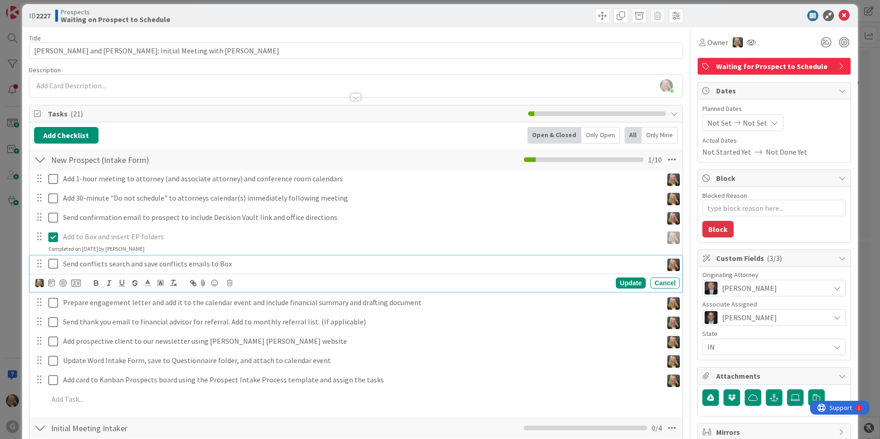
click at [55, 265] on icon at bounding box center [53, 263] width 10 height 11
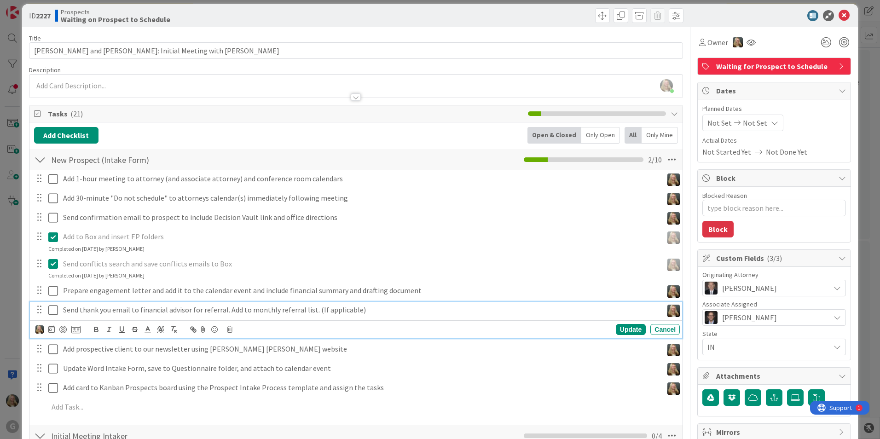
drag, startPoint x: 312, startPoint y: 310, endPoint x: 229, endPoint y: 327, distance: 84.6
click at [229, 327] on icon at bounding box center [230, 329] width 6 height 6
click at [253, 364] on div "Delete" at bounding box center [253, 368] width 34 height 17
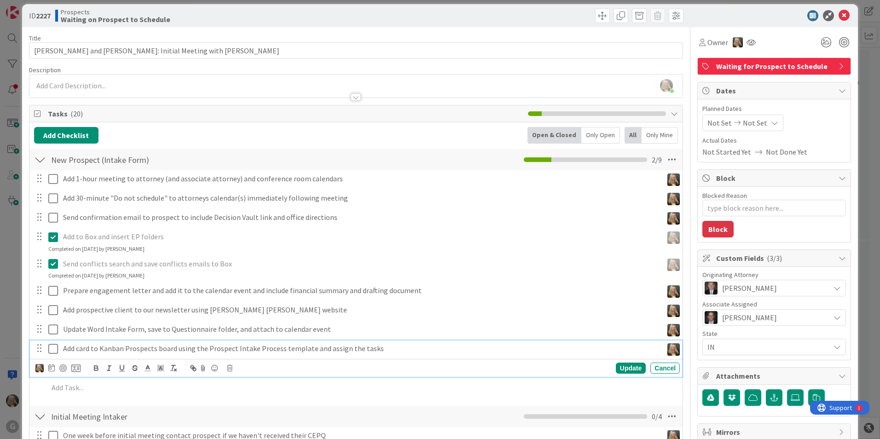
click at [54, 346] on icon at bounding box center [53, 348] width 10 height 11
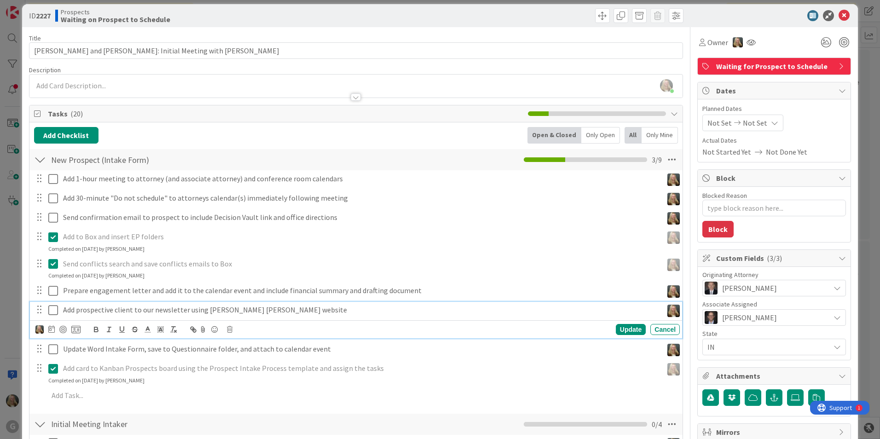
click at [56, 306] on icon at bounding box center [53, 310] width 10 height 11
type textarea "x"
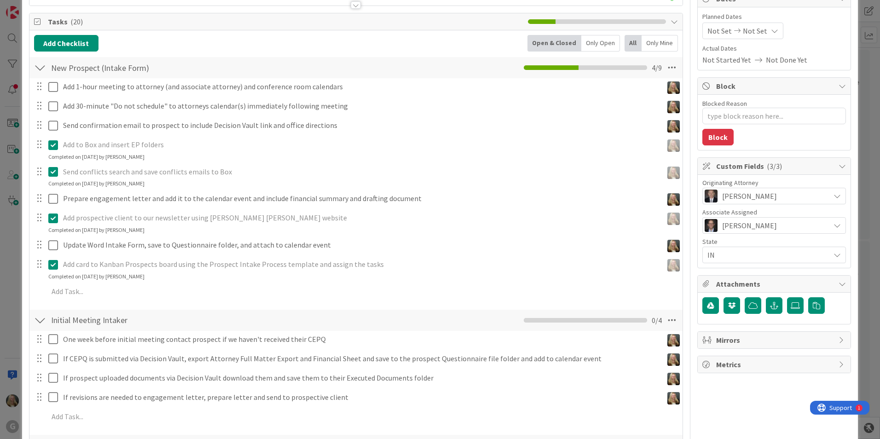
scroll to position [0, 0]
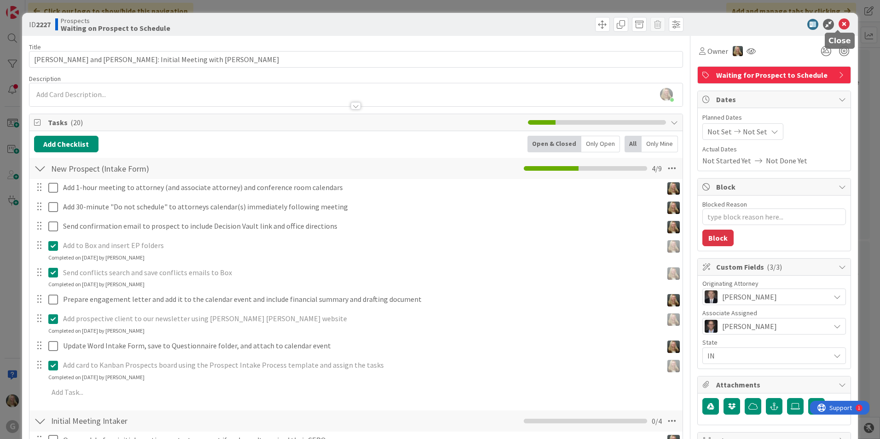
click at [432, 23] on icon at bounding box center [843, 24] width 11 height 11
